Goal: Find specific page/section: Find specific page/section

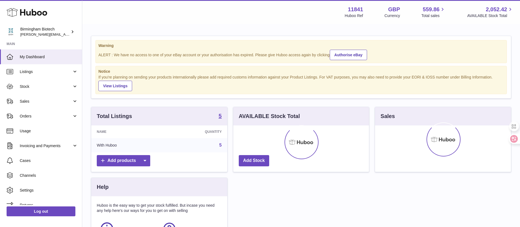
click at [284, 225] on div "Total Listings 5 Name Quantity With Huboo 5 Add products AVAILABLE Stock Total …" at bounding box center [301, 189] width 426 height 164
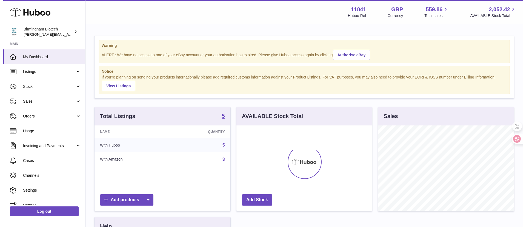
scroll to position [85, 136]
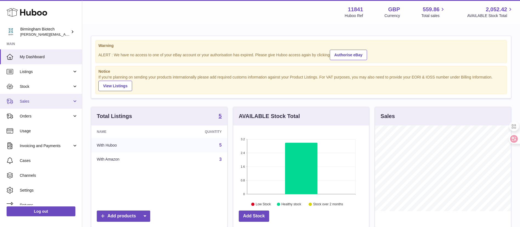
click at [45, 101] on span "Sales" at bounding box center [46, 101] width 52 height 5
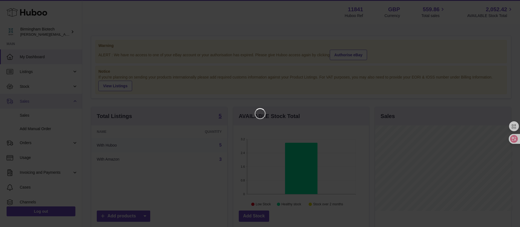
scroll to position [85, 138]
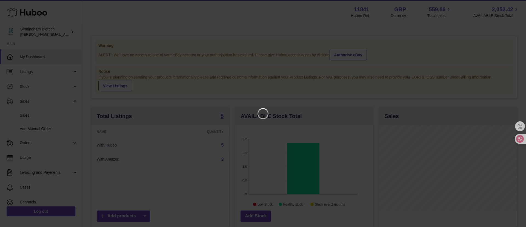
click at [450, 33] on iframe at bounding box center [263, 113] width 504 height 205
click at [513, 5] on icon "Close" at bounding box center [512, 5] width 7 height 7
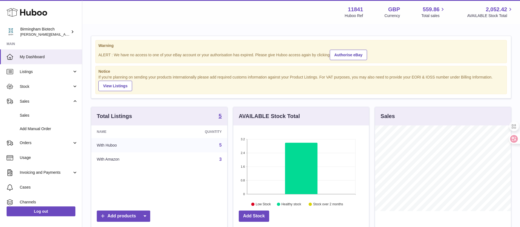
scroll to position [273914, 273864]
click at [40, 117] on span "Sales" at bounding box center [49, 115] width 58 height 5
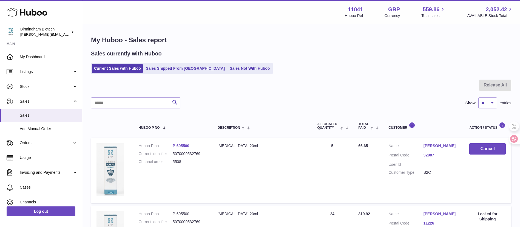
click at [493, 200] on td "Cancel" at bounding box center [487, 170] width 47 height 65
click at [50, 88] on span "Stock" at bounding box center [46, 86] width 52 height 5
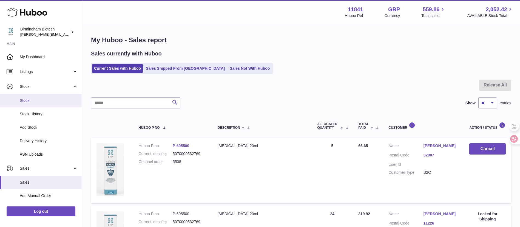
click at [42, 103] on span "Stock" at bounding box center [49, 100] width 58 height 5
